Goal: Answer question/provide support: Share knowledge or assist other users

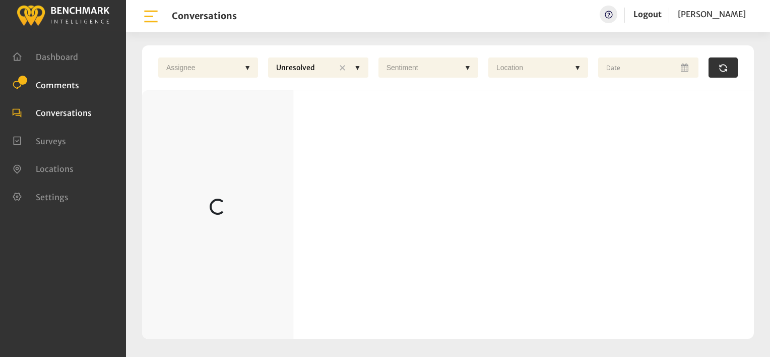
click at [63, 83] on span "Comments" at bounding box center [57, 85] width 43 height 10
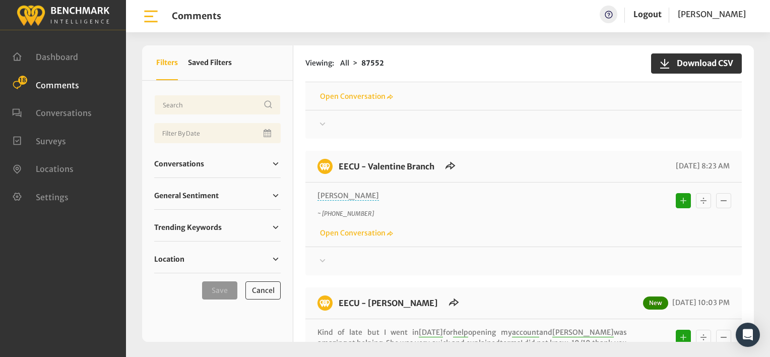
scroll to position [201, 0]
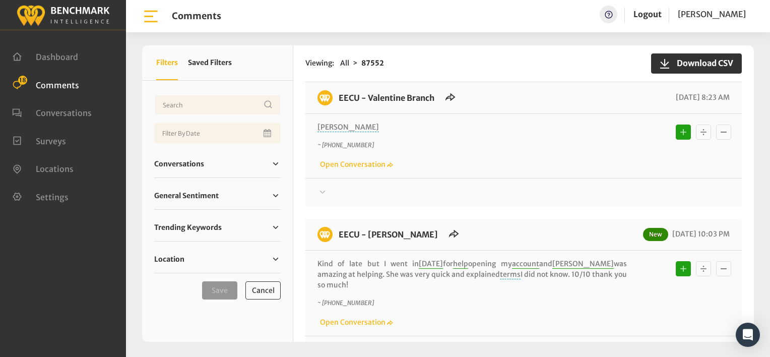
click at [321, 56] on icon at bounding box center [323, 54] width 6 height 3
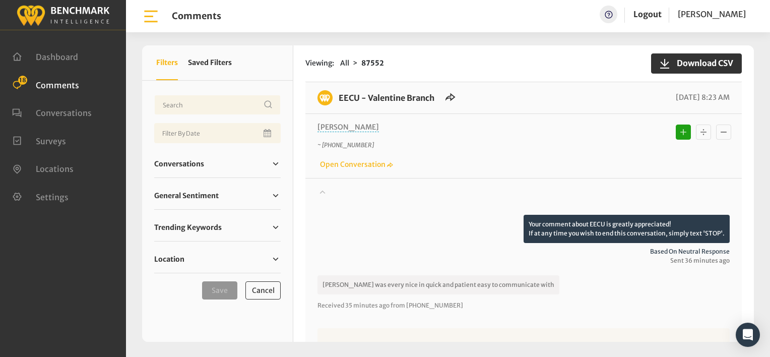
click at [321, 61] on icon at bounding box center [322, 55] width 10 height 12
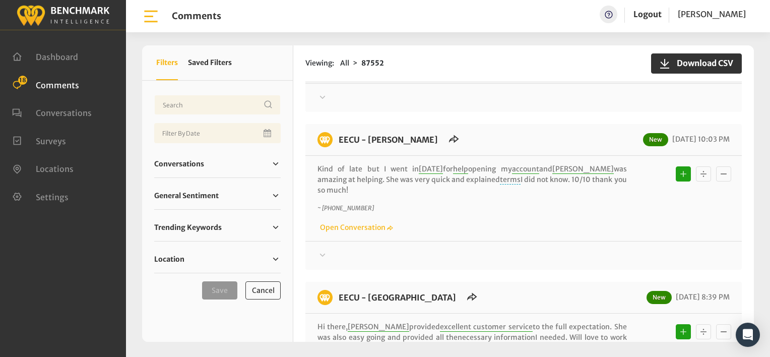
scroll to position [302, 0]
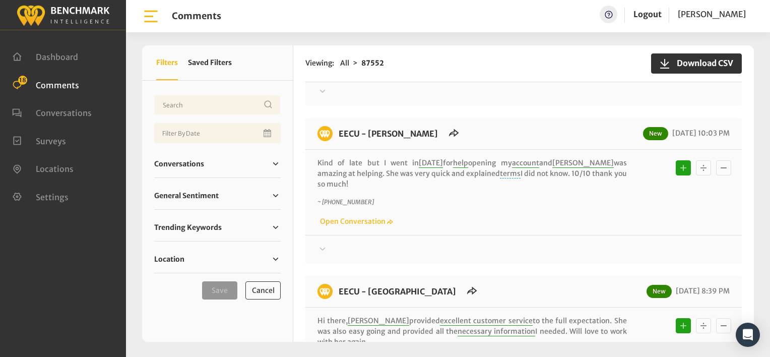
click at [518, 72] on div "Viewing: All 87552 Download CSV" at bounding box center [523, 63] width 436 height 37
click at [442, 126] on div "EECU - Van Ness New 08/20/2025 10:03 PM" at bounding box center [523, 138] width 436 height 24
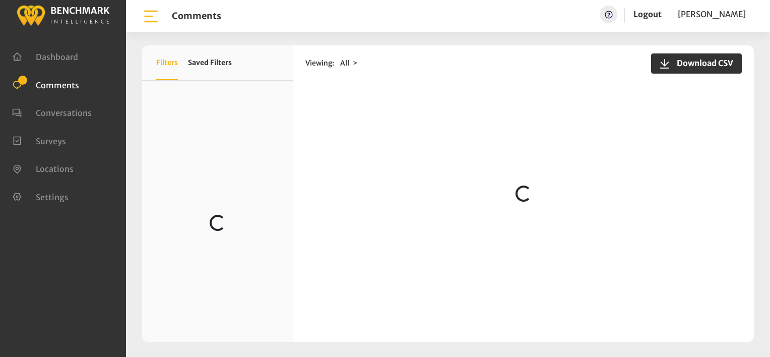
scroll to position [1964, 0]
